Goal: Task Accomplishment & Management: Use online tool/utility

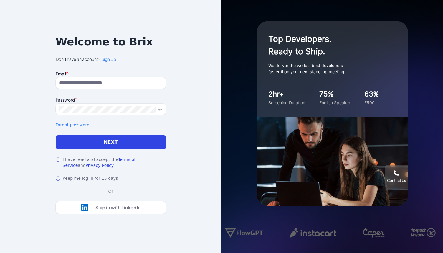
click at [150, 65] on div "Notice To proceed, please agree to the Terms of Service and Privary Policy . Ca…" at bounding box center [111, 125] width 111 height 176
click at [139, 84] on input at bounding box center [111, 82] width 111 height 11
paste input "**********"
type input "**********"
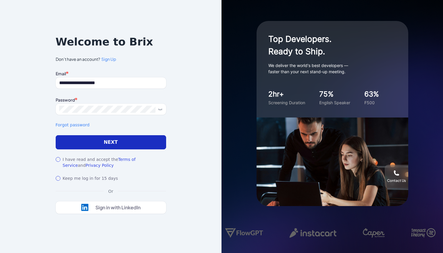
click at [77, 146] on button "Next" at bounding box center [111, 142] width 111 height 14
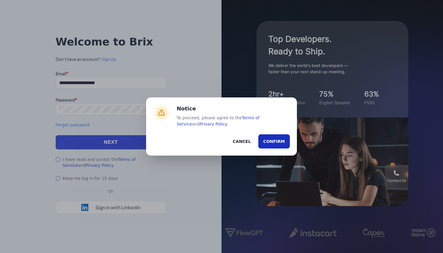
click at [269, 138] on button "Confirm" at bounding box center [275, 141] width 32 height 14
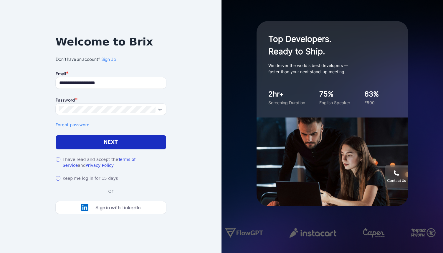
click at [120, 139] on button "Next" at bounding box center [111, 142] width 111 height 14
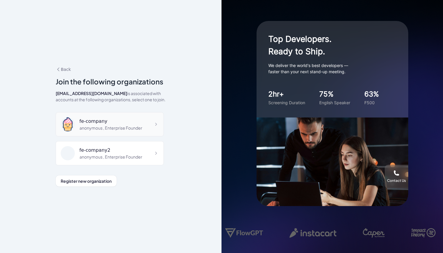
click at [128, 127] on div "anonymous , Enterprise Founder" at bounding box center [111, 128] width 63 height 6
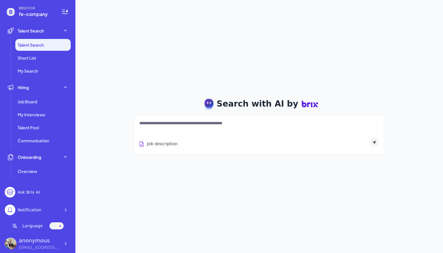
click at [157, 126] on textarea at bounding box center [259, 123] width 240 height 7
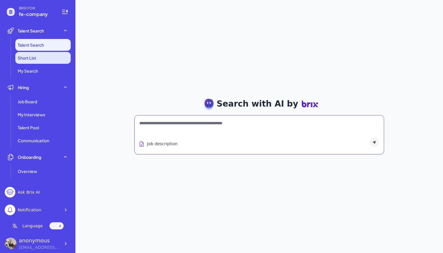
click at [48, 53] on li "Short List" at bounding box center [42, 58] width 55 height 12
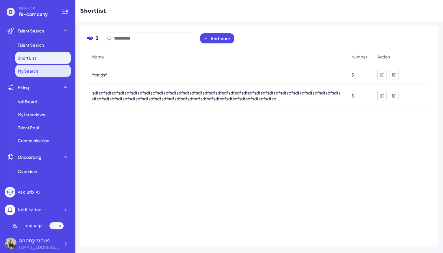
click at [25, 74] on li "My Search" at bounding box center [42, 71] width 55 height 12
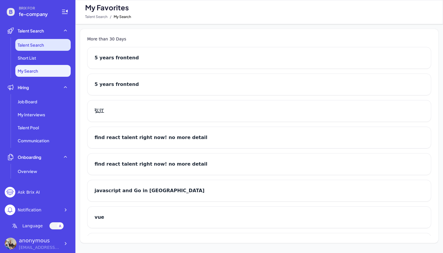
click at [47, 44] on li "Talent Search" at bounding box center [42, 45] width 55 height 12
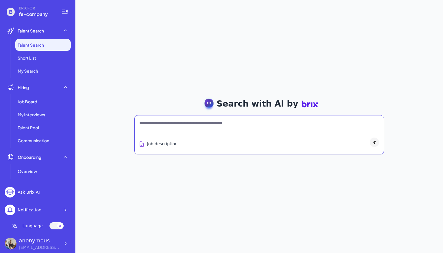
click at [192, 121] on textarea at bounding box center [259, 123] width 240 height 7
type textarea "**********"
click at [377, 140] on div at bounding box center [374, 141] width 9 height 9
click at [374, 141] on icon at bounding box center [374, 142] width 3 height 3
click at [327, 124] on textarea "**********" at bounding box center [259, 123] width 240 height 7
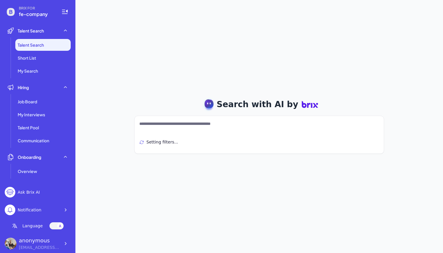
click at [32, 193] on div "Ask Brix AI" at bounding box center [29, 192] width 22 height 6
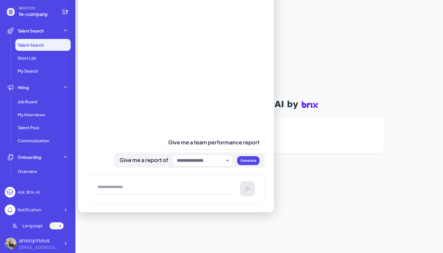
click at [223, 163] on input "text" at bounding box center [200, 160] width 47 height 7
click at [207, 71] on div at bounding box center [176, 79] width 177 height 156
click at [305, 47] on div "**********" at bounding box center [259, 126] width 368 height 253
click at [32, 189] on div "Ask Brix AI" at bounding box center [29, 192] width 22 height 6
click at [32, 193] on div "Ask Brix AI" at bounding box center [29, 192] width 22 height 6
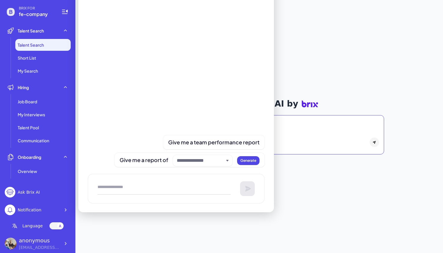
click at [34, 44] on span "Talent Search" at bounding box center [31, 45] width 26 height 6
click at [225, 156] on div at bounding box center [203, 160] width 60 height 11
click at [305, 74] on div "**********" at bounding box center [259, 126] width 368 height 253
click at [64, 11] on icon at bounding box center [64, 11] width 7 height 7
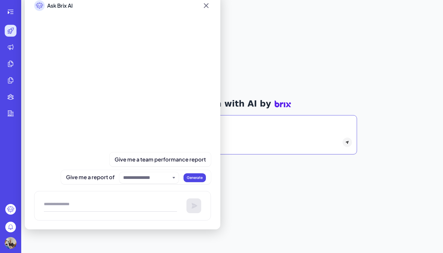
click at [209, 6] on icon at bounding box center [206, 5] width 9 height 11
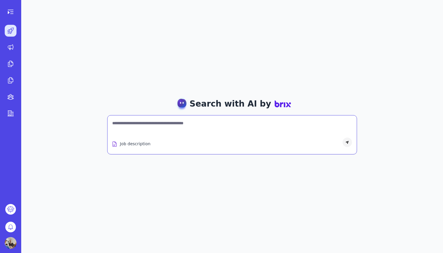
click at [152, 122] on textarea "**********" at bounding box center [232, 123] width 240 height 7
drag, startPoint x: 214, startPoint y: 124, endPoint x: 87, endPoint y: 121, distance: 127.4
click at [87, 121] on div "**********" at bounding box center [232, 126] width 422 height 253
click at [348, 143] on icon at bounding box center [348, 142] width 4 height 4
click at [251, 122] on textarea "**********" at bounding box center [232, 123] width 240 height 7
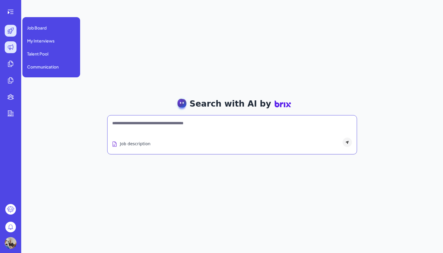
click at [12, 46] on icon at bounding box center [10, 47] width 7 height 7
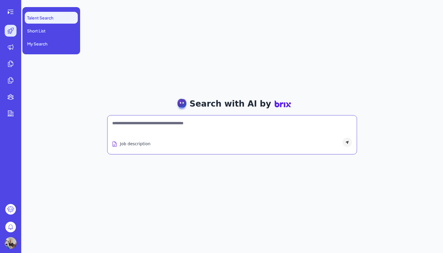
click at [12, 33] on icon at bounding box center [10, 30] width 7 height 7
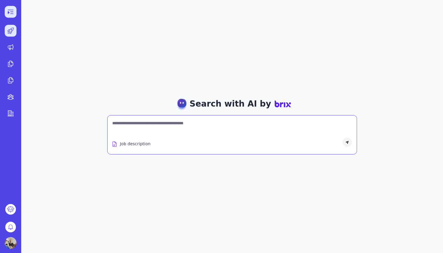
click at [11, 14] on icon at bounding box center [10, 11] width 7 height 7
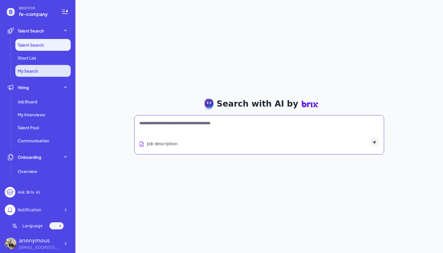
click at [34, 65] on li "My Search" at bounding box center [42, 71] width 55 height 12
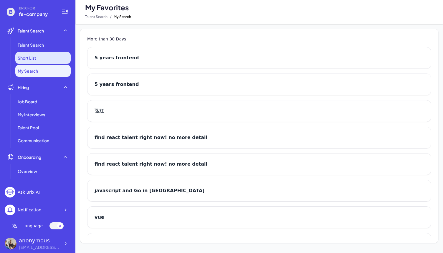
click at [35, 56] on span "Short List" at bounding box center [27, 58] width 19 height 6
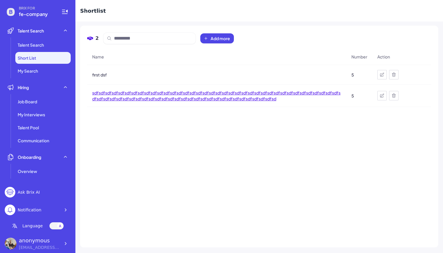
click at [129, 92] on span "sdfsdfsdfsdfsdfsdfsdfsdfsdfsdfsdfsdfsdfsdfsdfsdfsdfsdfsdfsdfsdfsdfsdfsdfsdfsdfs…" at bounding box center [216, 96] width 249 height 12
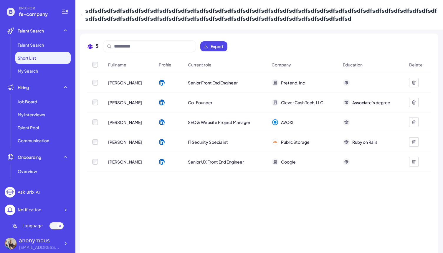
click at [120, 82] on span "[PERSON_NAME]" at bounding box center [125, 83] width 34 height 6
click at [345, 83] on icon at bounding box center [346, 82] width 5 height 5
click at [292, 83] on span "Pretend, Inc" at bounding box center [293, 83] width 24 height 6
click at [49, 48] on li "Talent Search" at bounding box center [42, 45] width 55 height 12
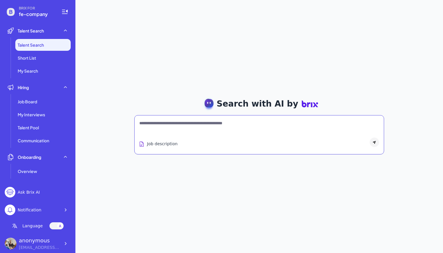
click at [205, 124] on textarea at bounding box center [259, 123] width 240 height 7
click at [214, 104] on rect at bounding box center [209, 102] width 10 height 10
click at [215, 126] on textarea at bounding box center [259, 123] width 240 height 7
drag, startPoint x: 252, startPoint y: 118, endPoint x: 208, endPoint y: 118, distance: 43.3
click at [208, 118] on div "Job description" at bounding box center [259, 134] width 250 height 39
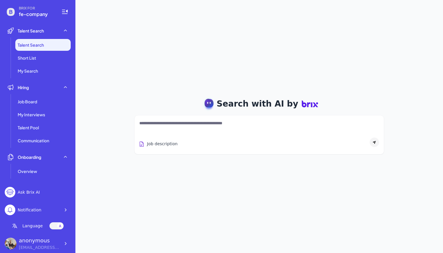
click at [376, 142] on icon at bounding box center [375, 142] width 4 height 4
click at [151, 142] on button "Job description" at bounding box center [158, 143] width 41 height 11
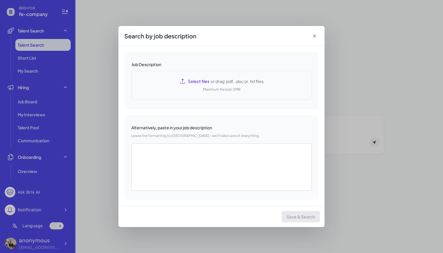
click at [201, 81] on span "Select files" at bounding box center [199, 81] width 22 height 6
click at [215, 85] on div "Select files or drag .pdf, .doc or .txt files Maximum file size: 2MB" at bounding box center [221, 85] width 180 height 29
type textarea "**********"
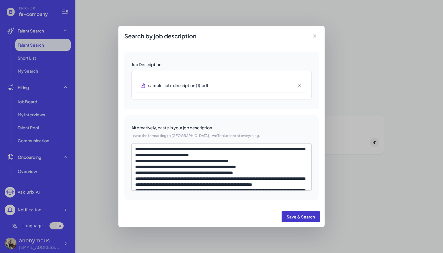
click at [304, 216] on span "Save & Search" at bounding box center [301, 216] width 28 height 5
